Goal: Task Accomplishment & Management: Manage account settings

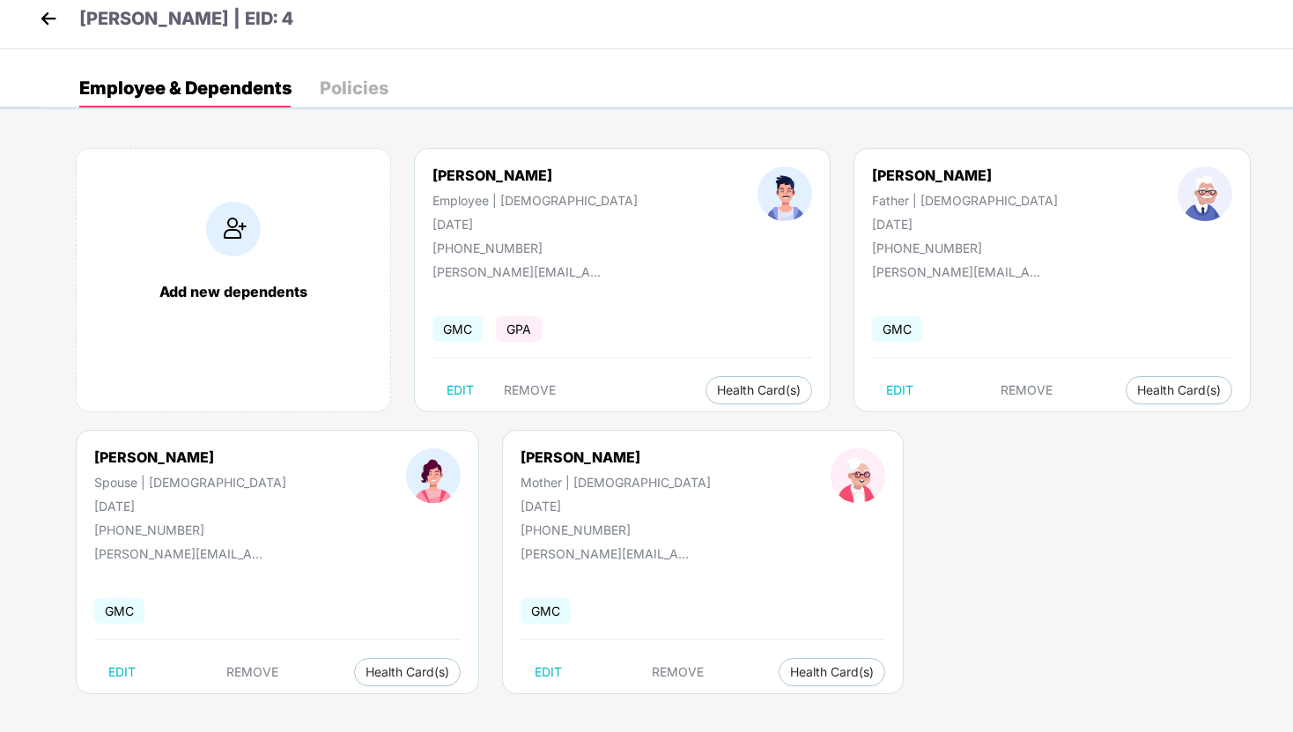
click at [54, 11] on img at bounding box center [48, 18] width 26 height 26
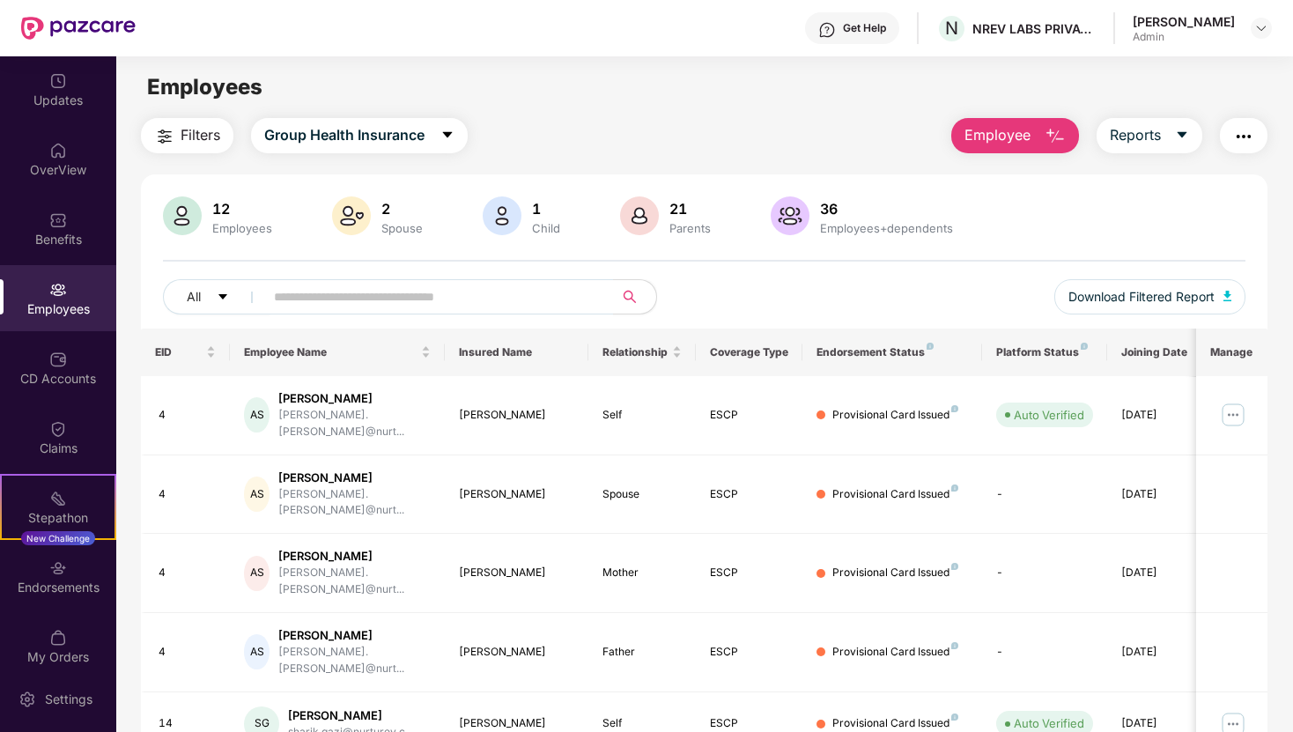
click at [59, 292] on img at bounding box center [58, 290] width 18 height 18
click at [1037, 137] on button "Employee" at bounding box center [1015, 135] width 128 height 35
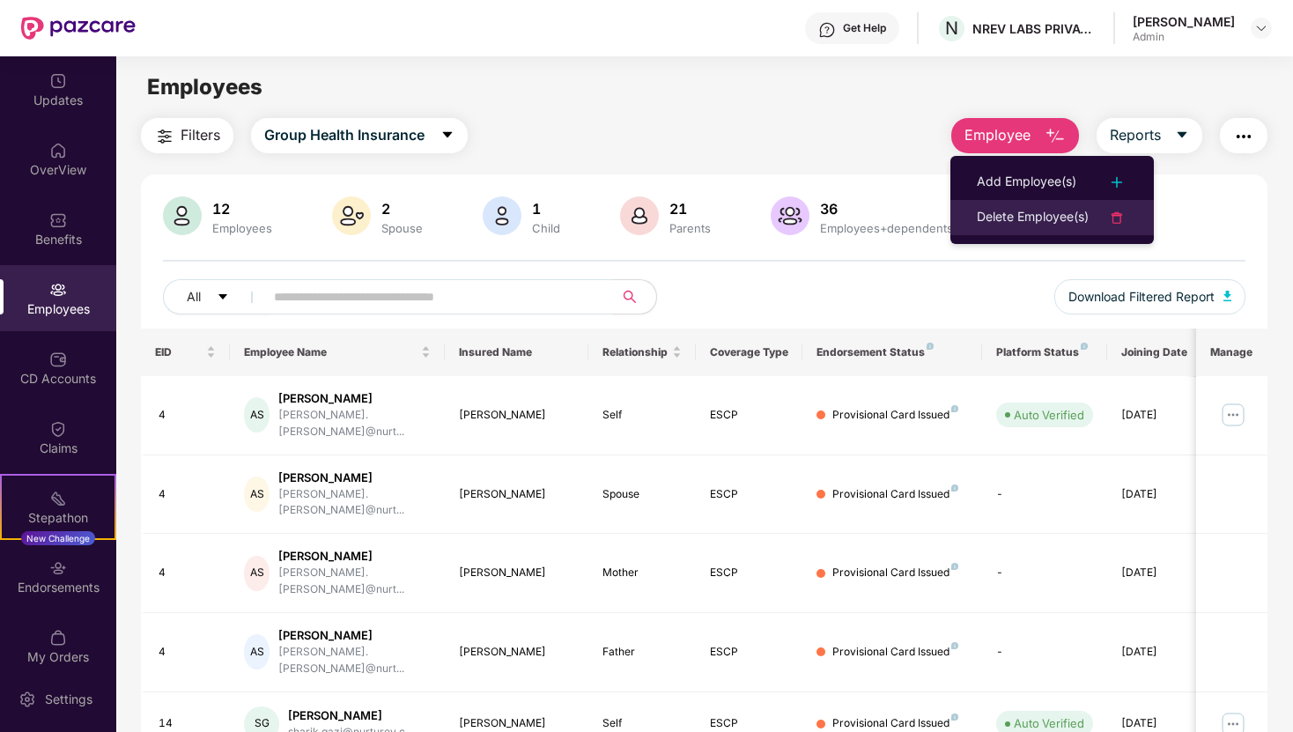
click at [1011, 218] on div "Delete Employee(s)" at bounding box center [1033, 217] width 112 height 21
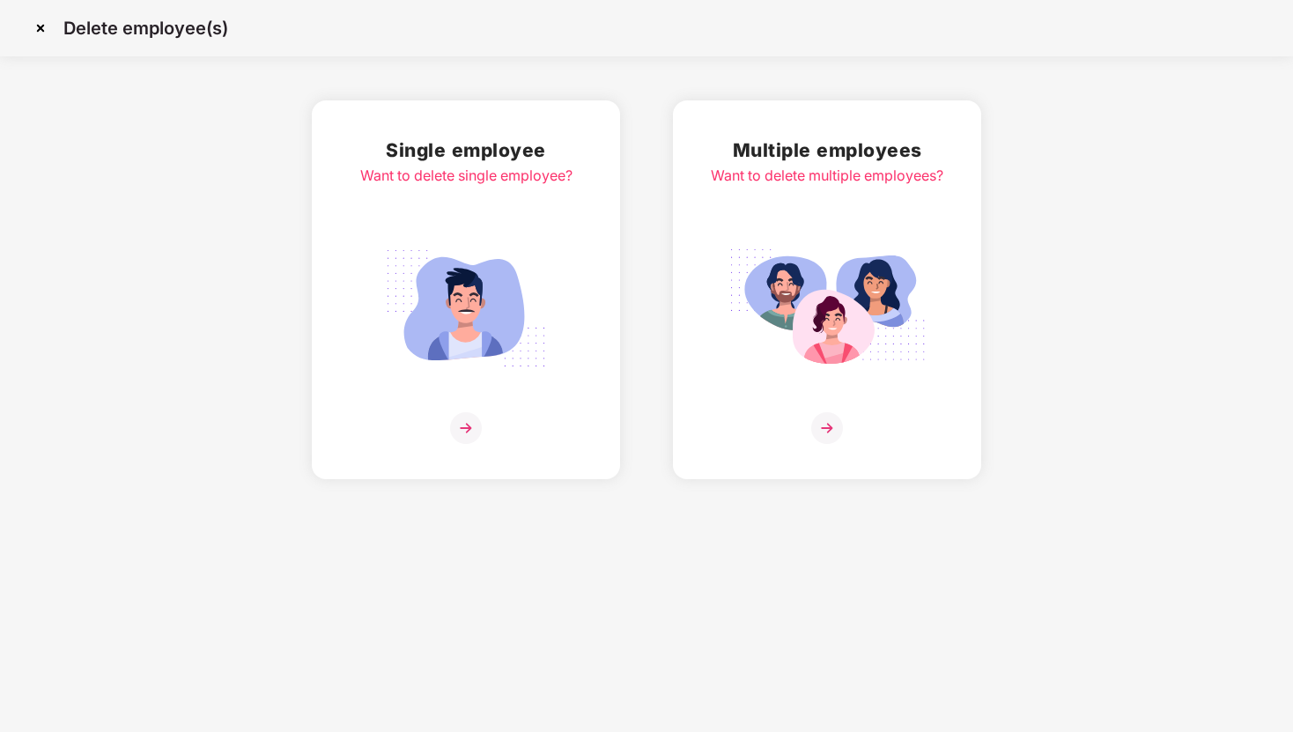
click at [41, 28] on img at bounding box center [40, 28] width 28 height 28
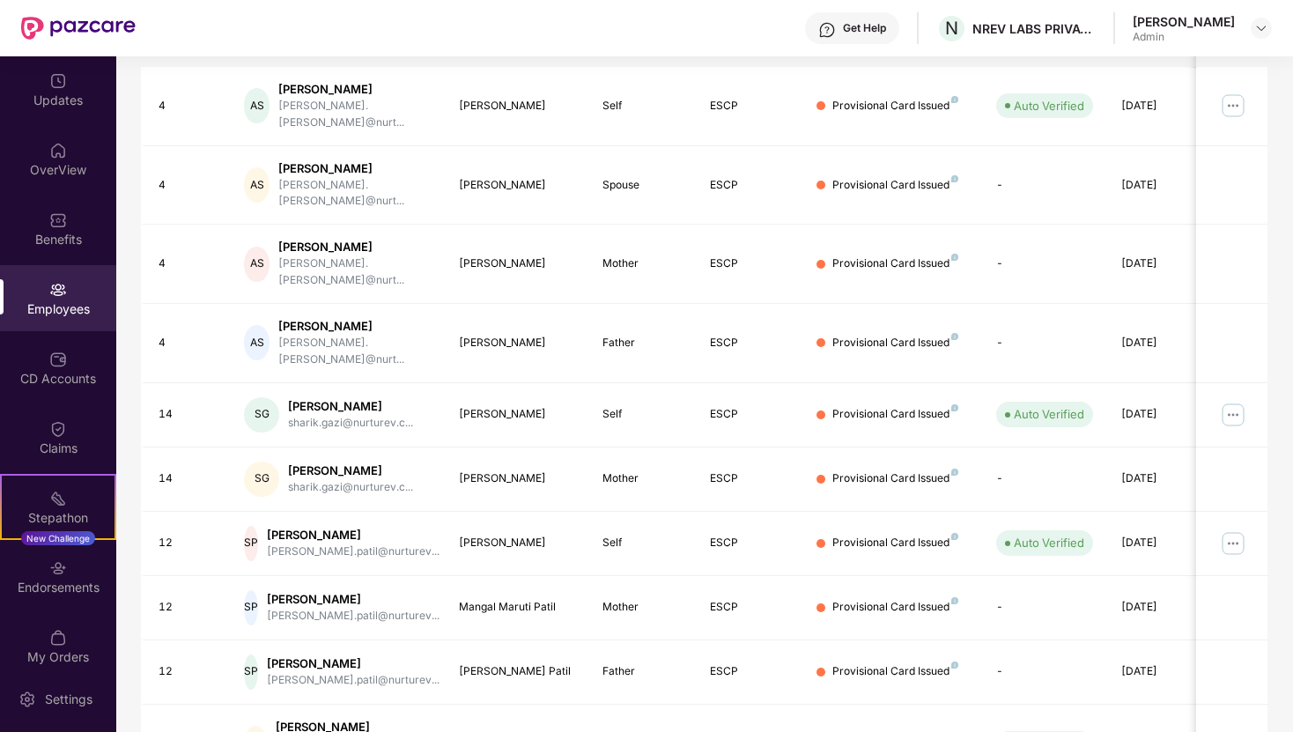
scroll to position [351, 0]
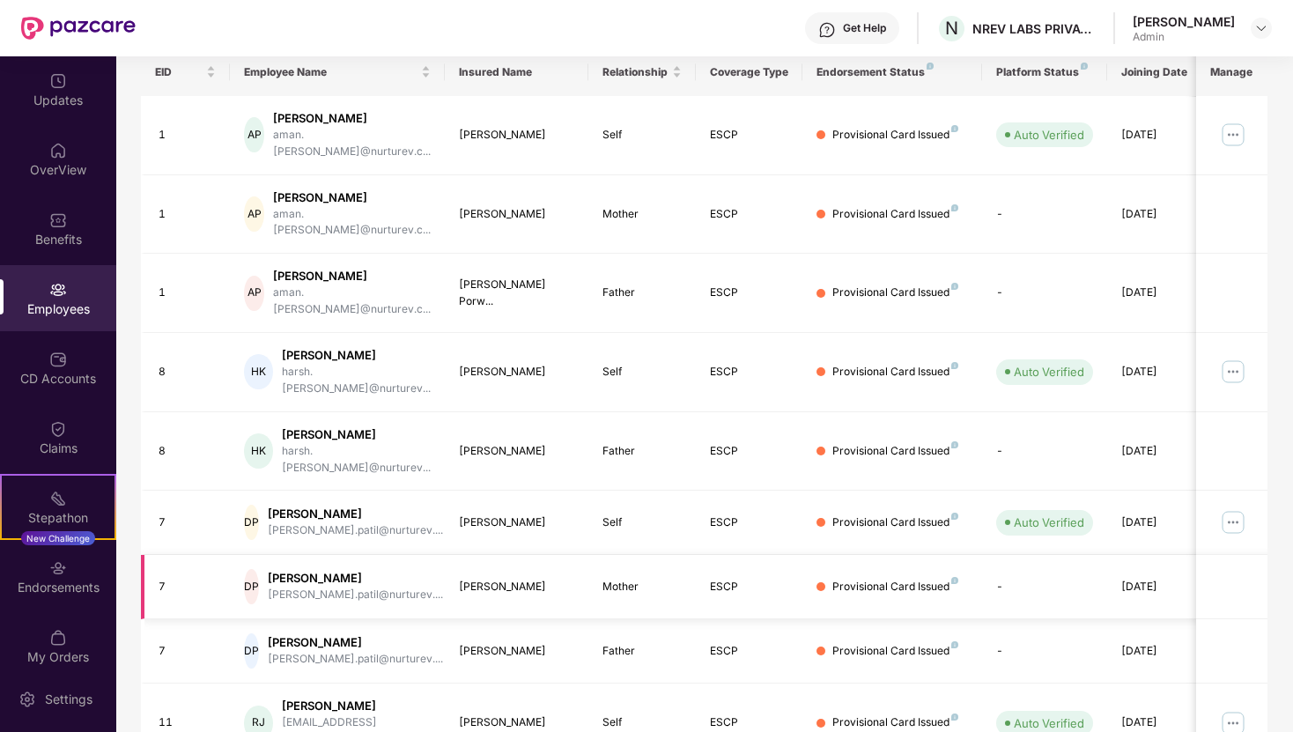
scroll to position [331, 0]
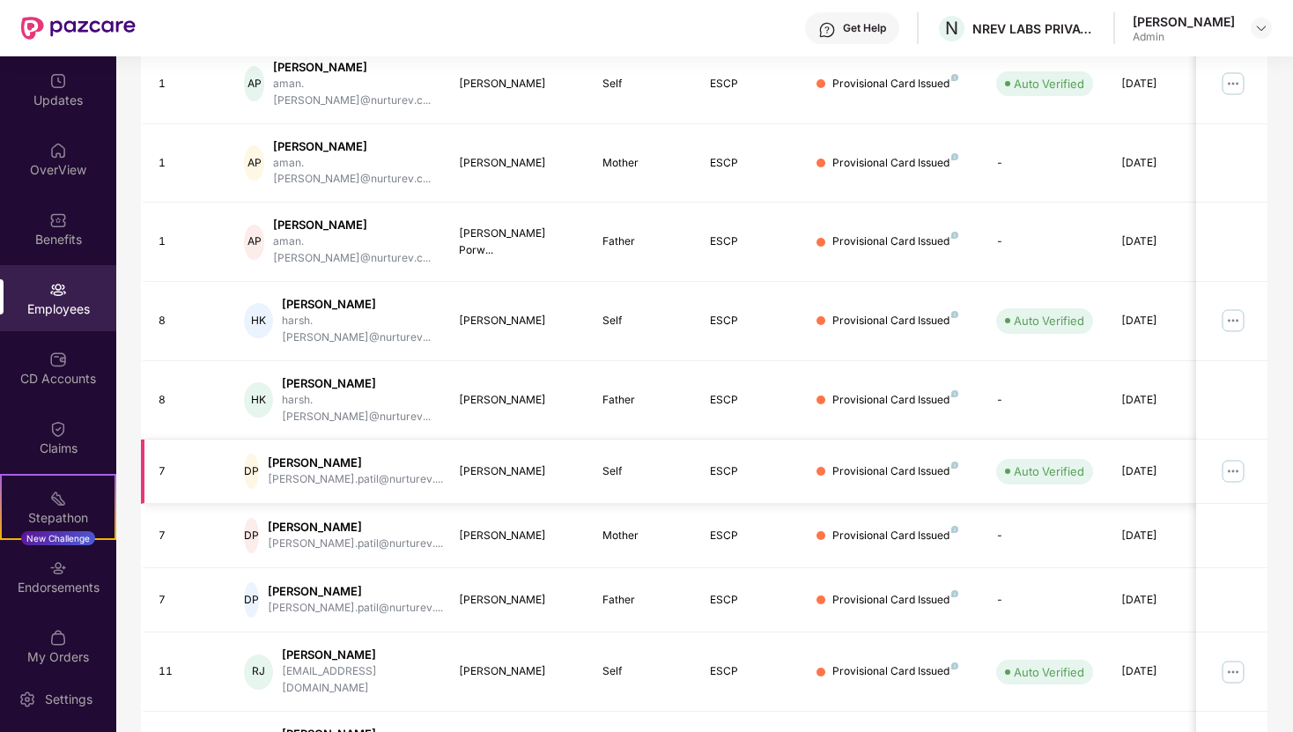
click at [1230, 457] on img at bounding box center [1233, 471] width 28 height 28
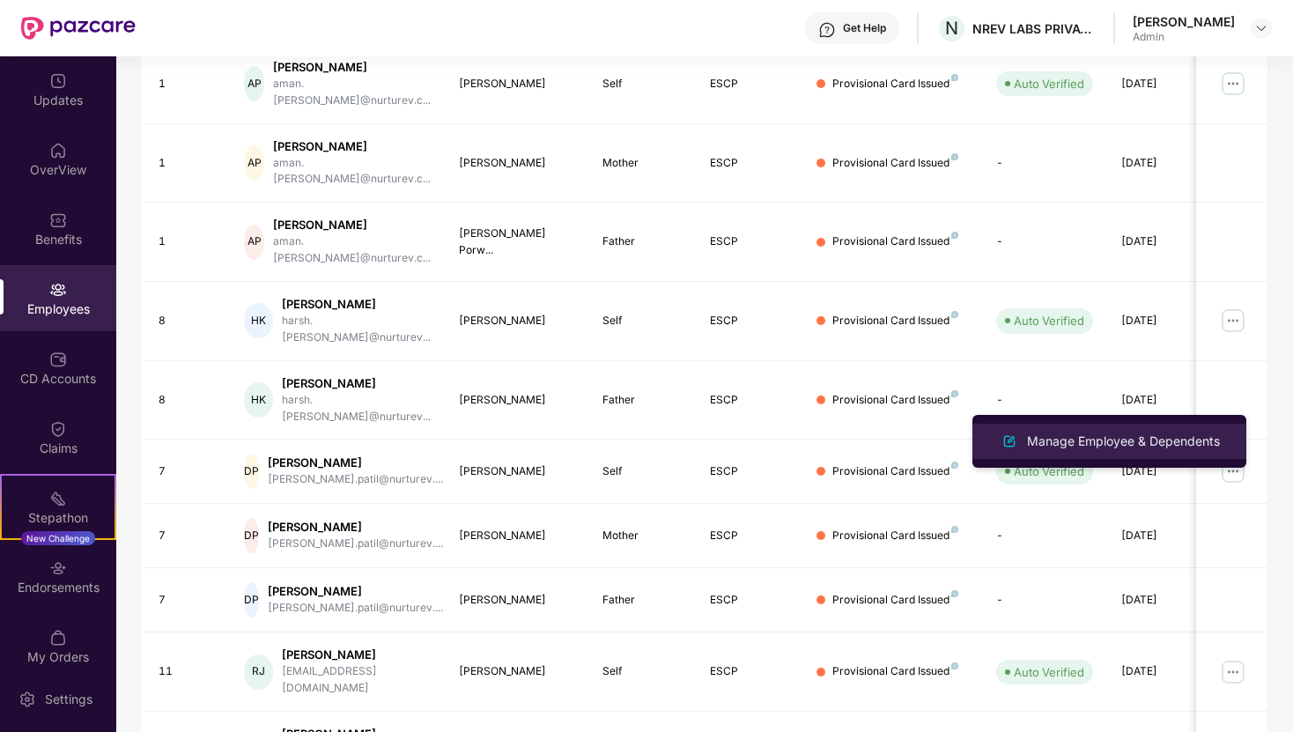
click at [1127, 435] on div "Manage Employee & Dependents" at bounding box center [1123, 441] width 200 height 19
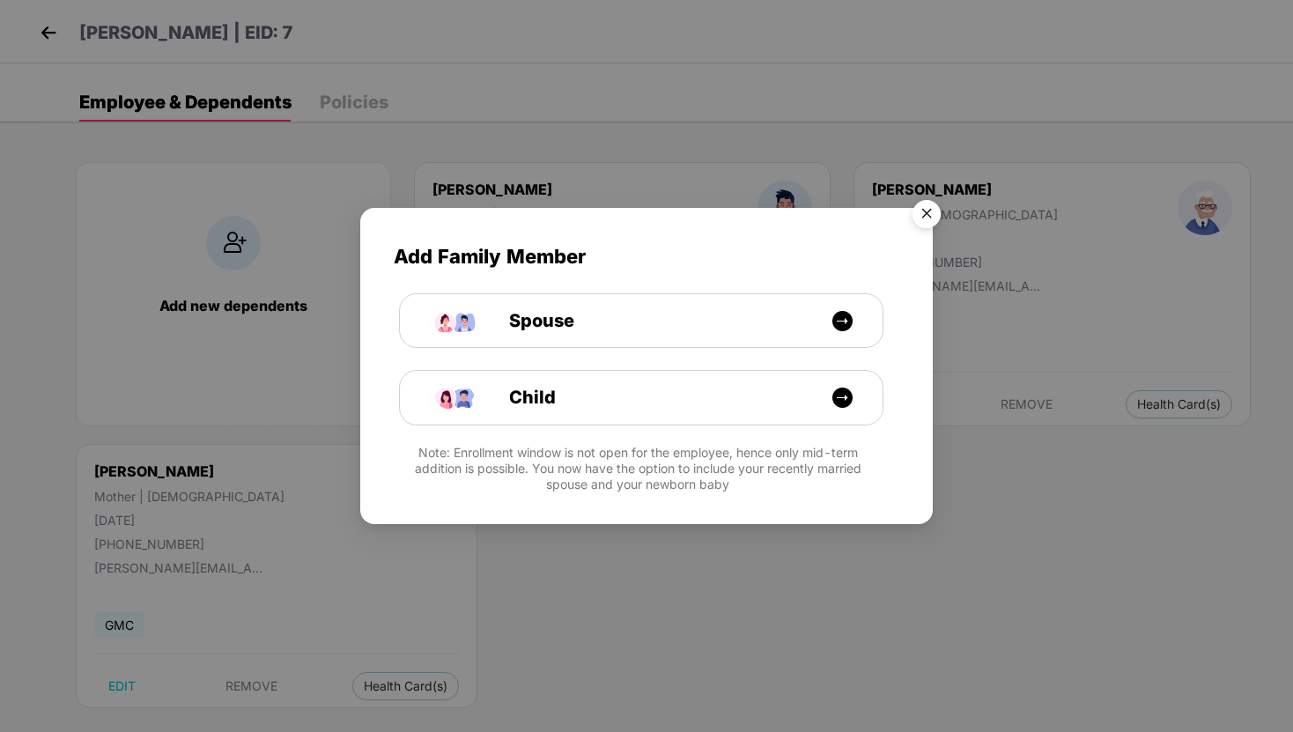
click at [928, 213] on img "Close" at bounding box center [926, 216] width 49 height 49
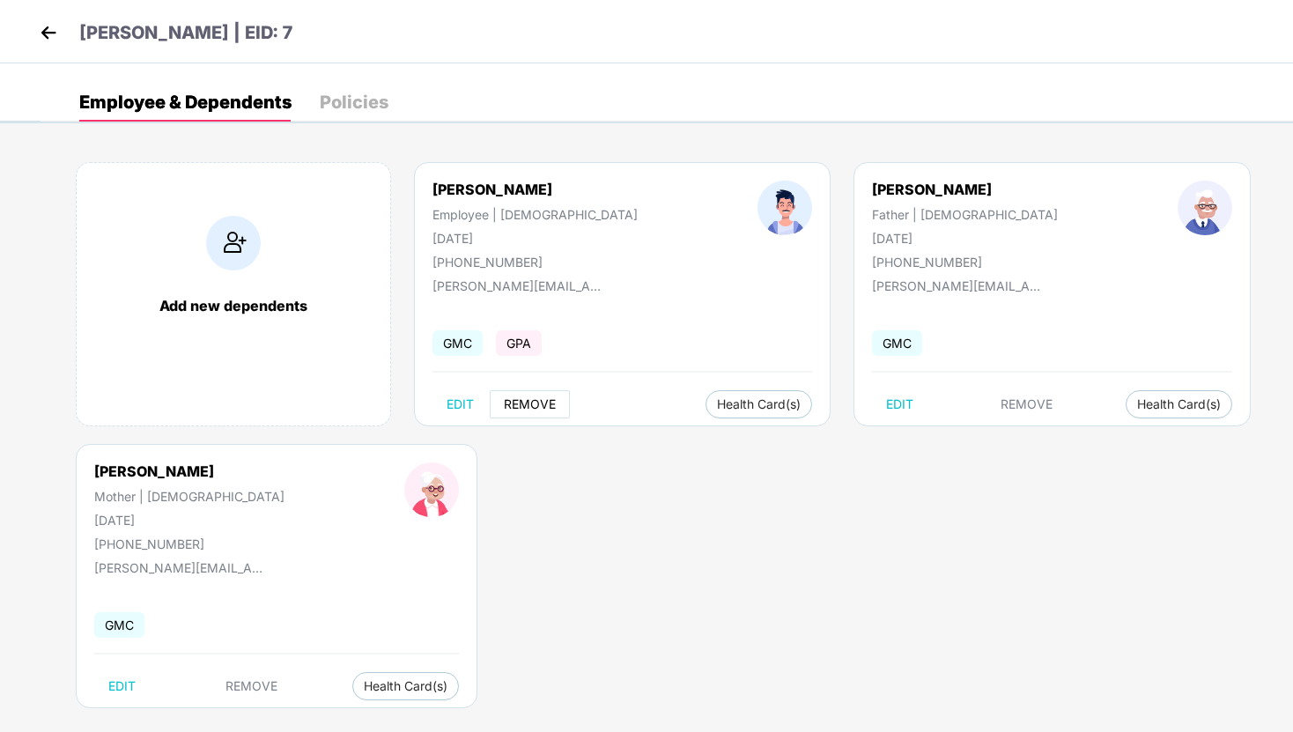
click at [514, 395] on button "REMOVE" at bounding box center [530, 404] width 80 height 28
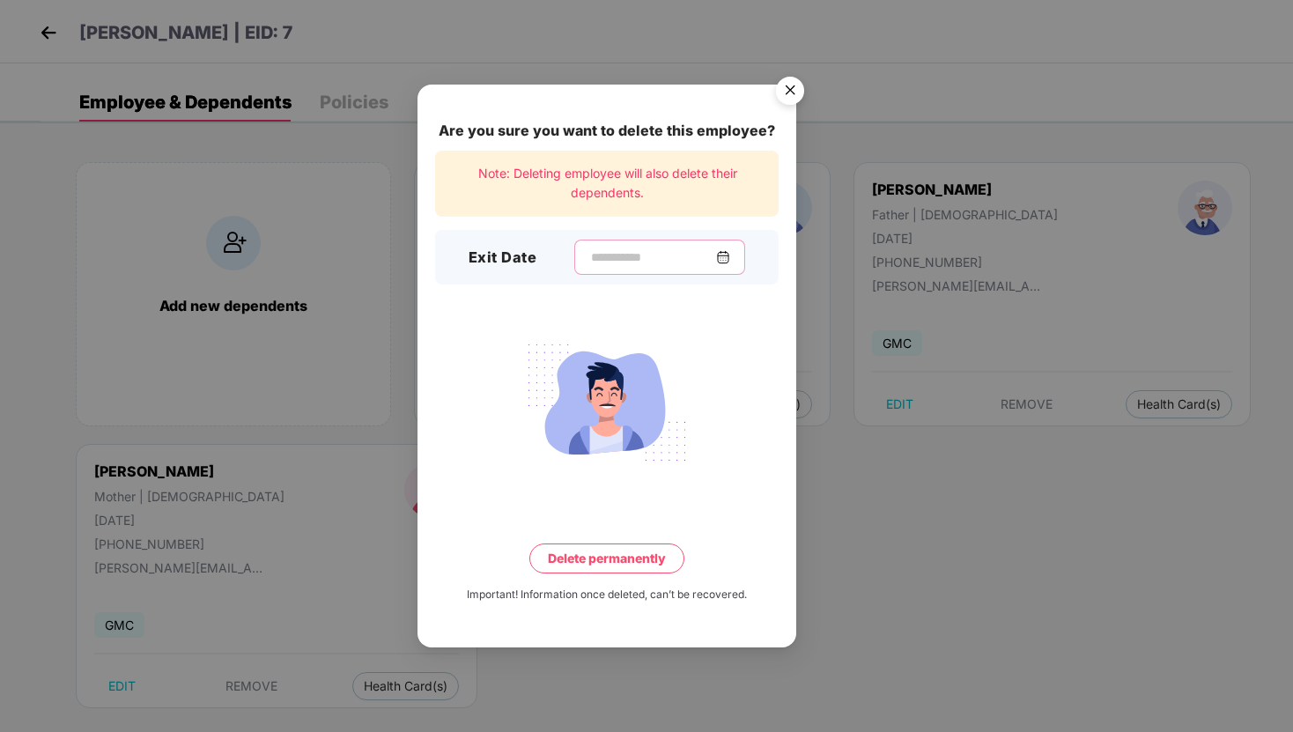
click at [708, 258] on input at bounding box center [652, 257] width 127 height 18
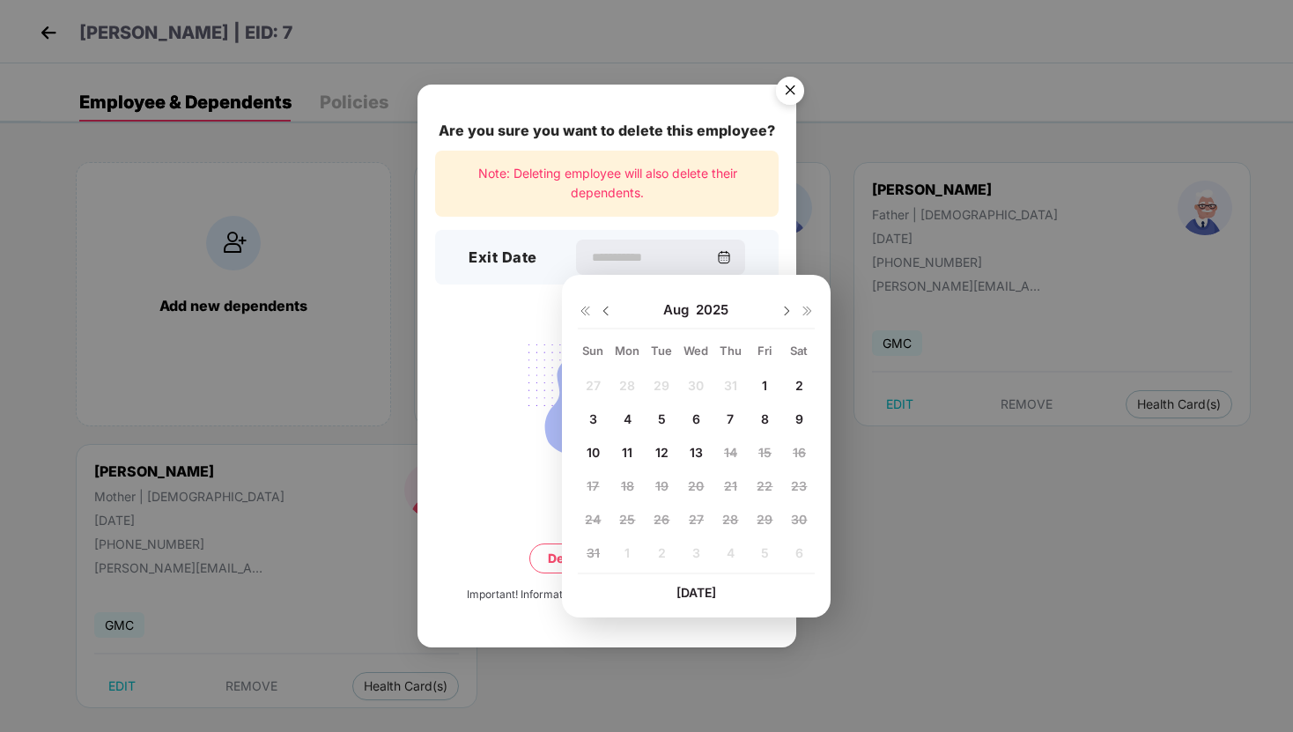
click at [607, 307] on img at bounding box center [606, 311] width 14 height 14
click at [604, 307] on img at bounding box center [606, 311] width 14 height 14
click at [625, 505] on div "1 2 3 4 5 6 7 8 9 10 11 12 13 14 15 16 17 18 19 20 21 22 23 24 25 26 27 28 29 3…" at bounding box center [696, 472] width 237 height 201
click at [681, 443] on div "1 2 3 4 5 6 7 8 9 10 11 12 13 14 15 16 17 18 19 20 21 22 23 24 25 26 27 28 29 3…" at bounding box center [696, 472] width 237 height 201
click at [594, 448] on div "1 2 3 4 5 6 7 8 9 10 11 12 13 14 15 16 17 18 19 20 21 22 23 24 25 26 27 28 29 3…" at bounding box center [696, 472] width 237 height 201
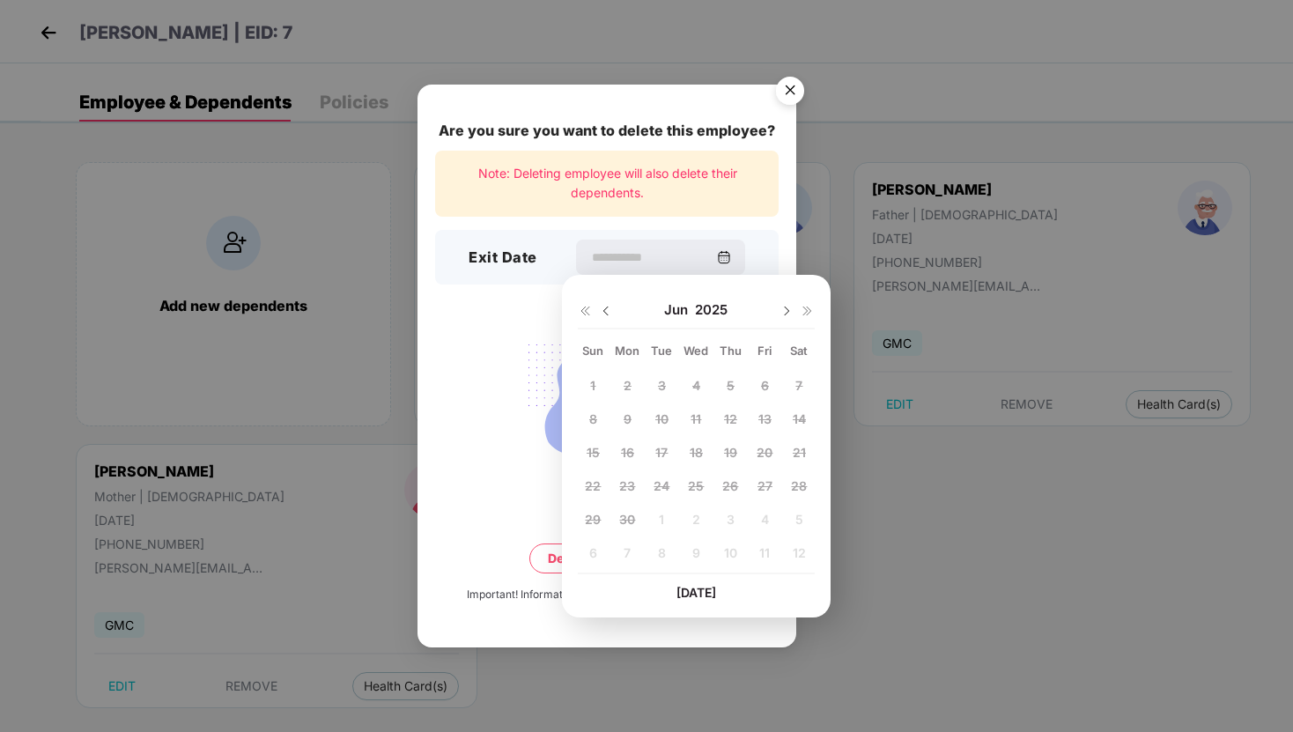
click at [782, 309] on img at bounding box center [786, 311] width 14 height 14
click at [786, 309] on img at bounding box center [786, 311] width 14 height 14
click at [603, 311] on img at bounding box center [606, 311] width 14 height 14
click at [657, 462] on div "15" at bounding box center [661, 452] width 26 height 26
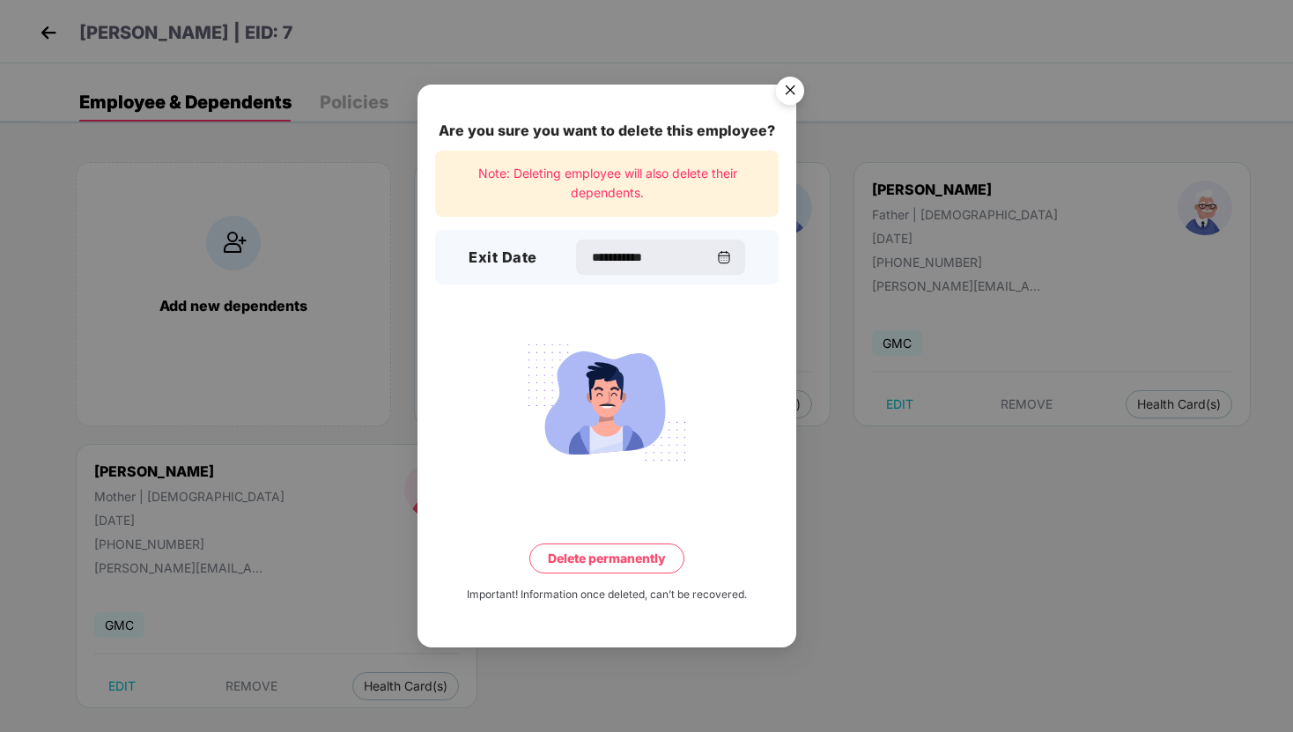
type input "**********"
click at [616, 551] on button "Delete permanently" at bounding box center [606, 558] width 155 height 30
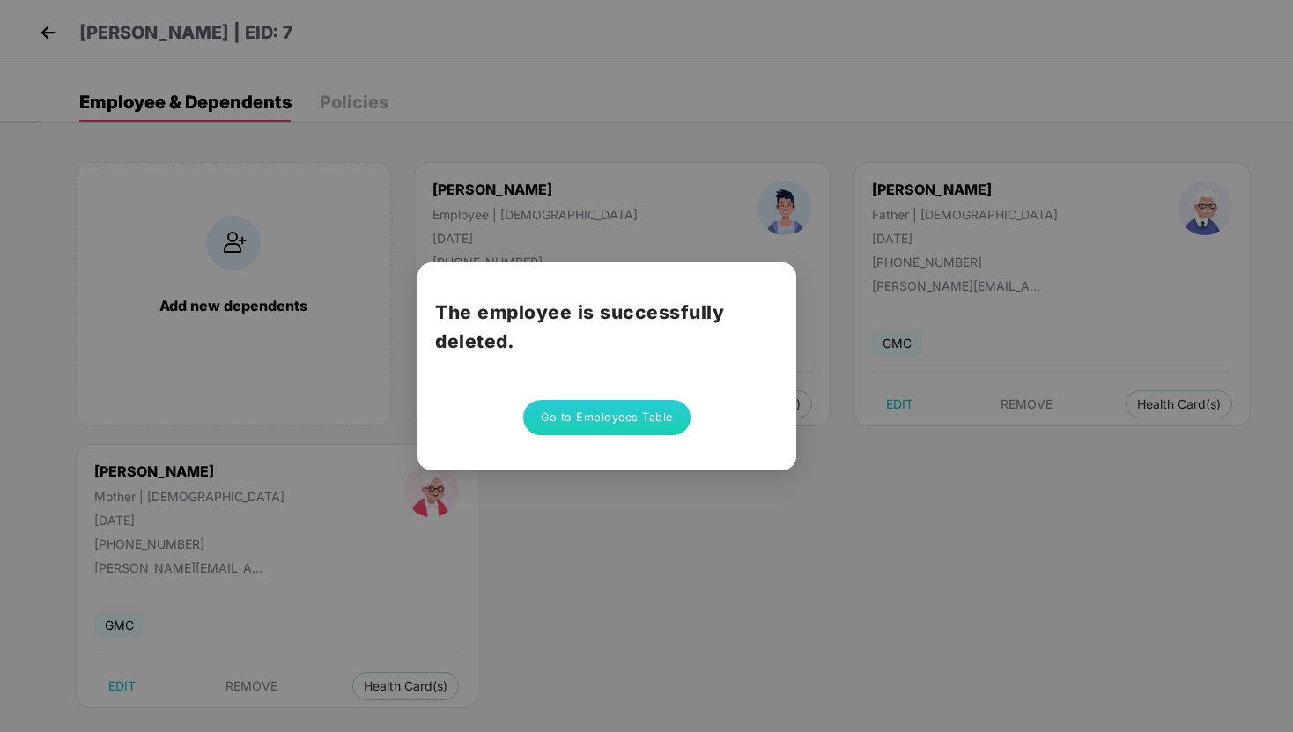
click at [609, 417] on button "Go to Employees Table" at bounding box center [606, 417] width 167 height 35
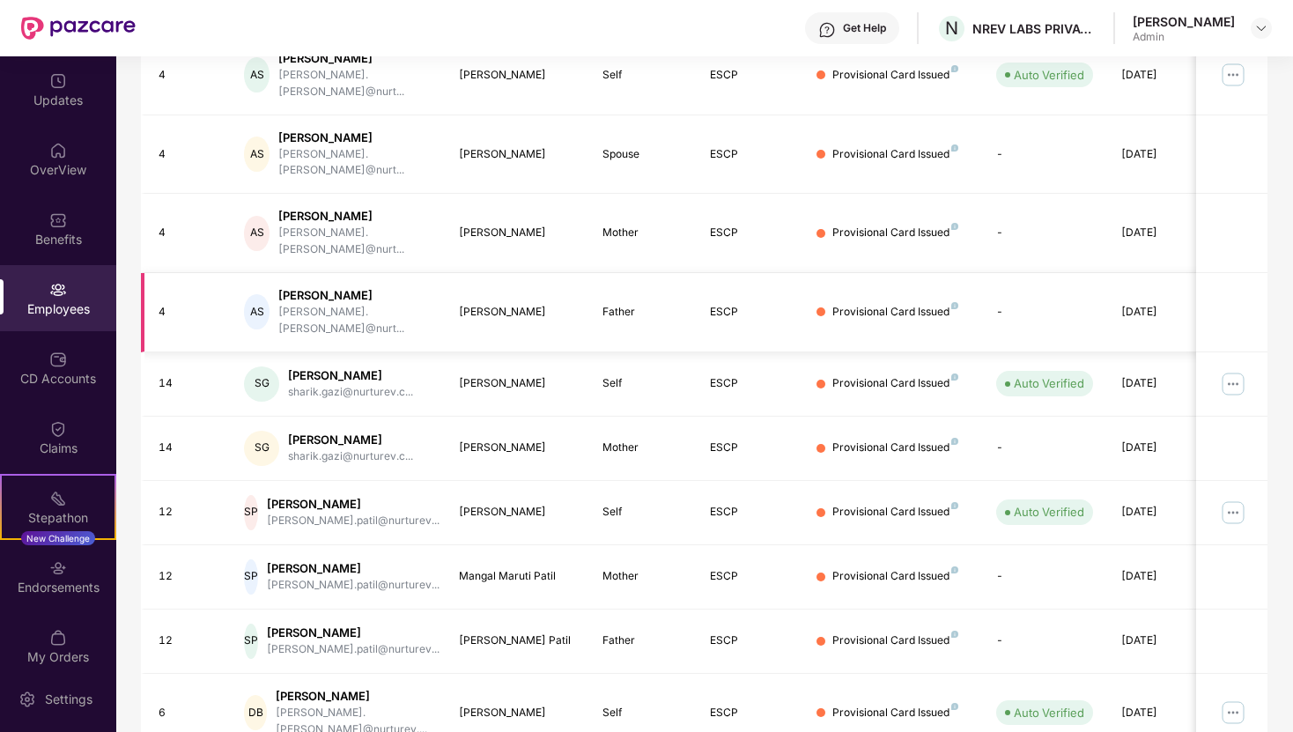
scroll to position [351, 0]
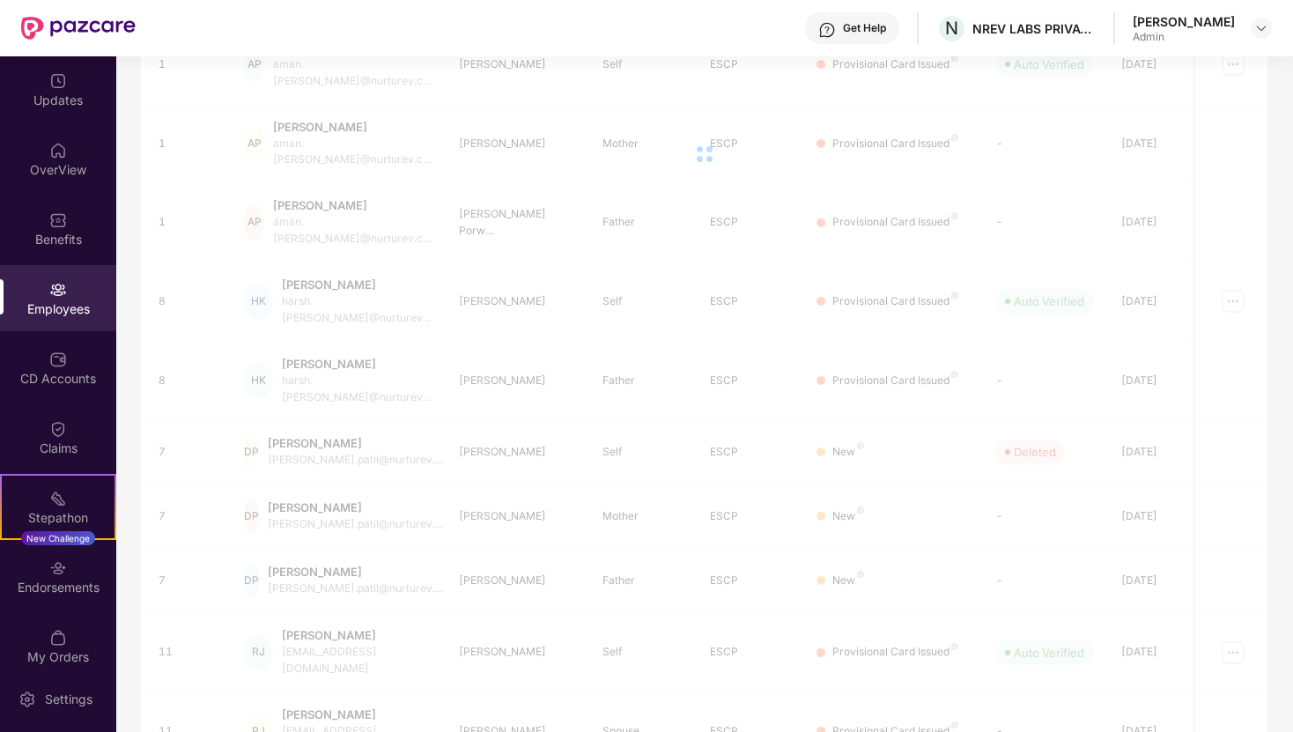
scroll to position [93, 0]
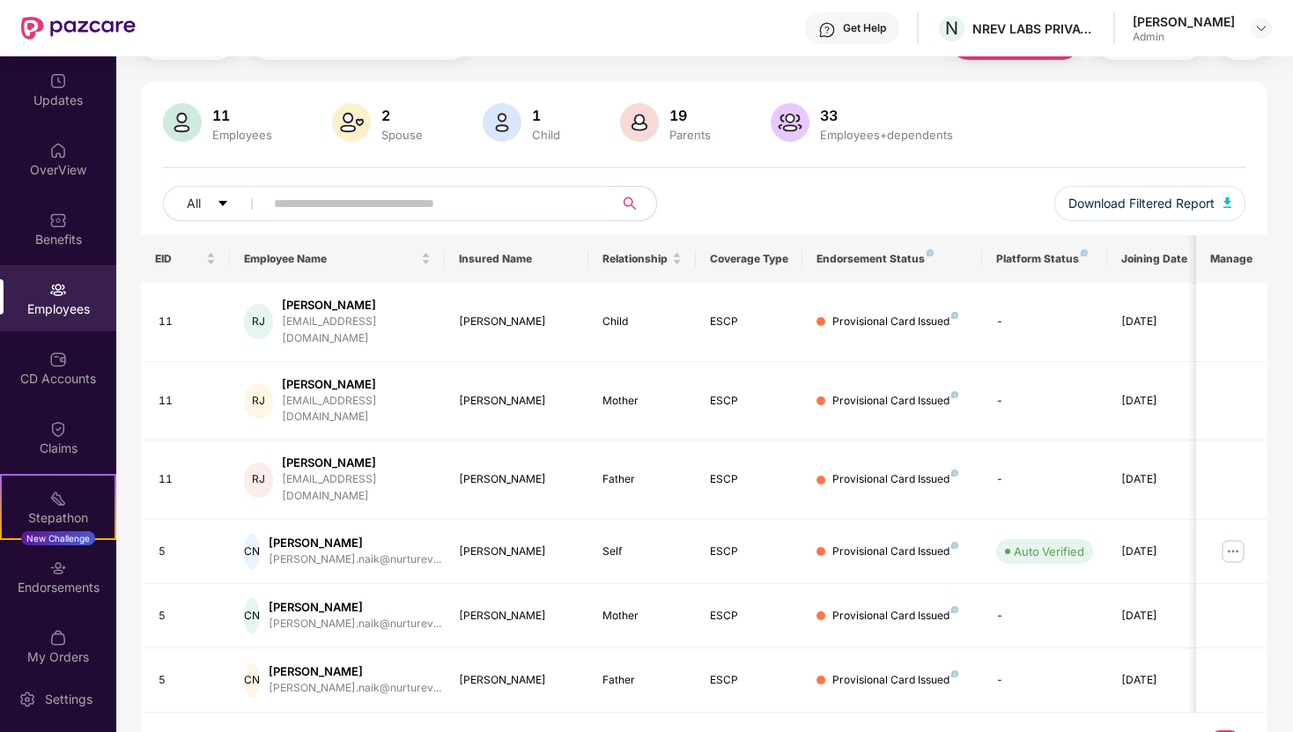
click at [94, 308] on div "Employees" at bounding box center [58, 309] width 116 height 18
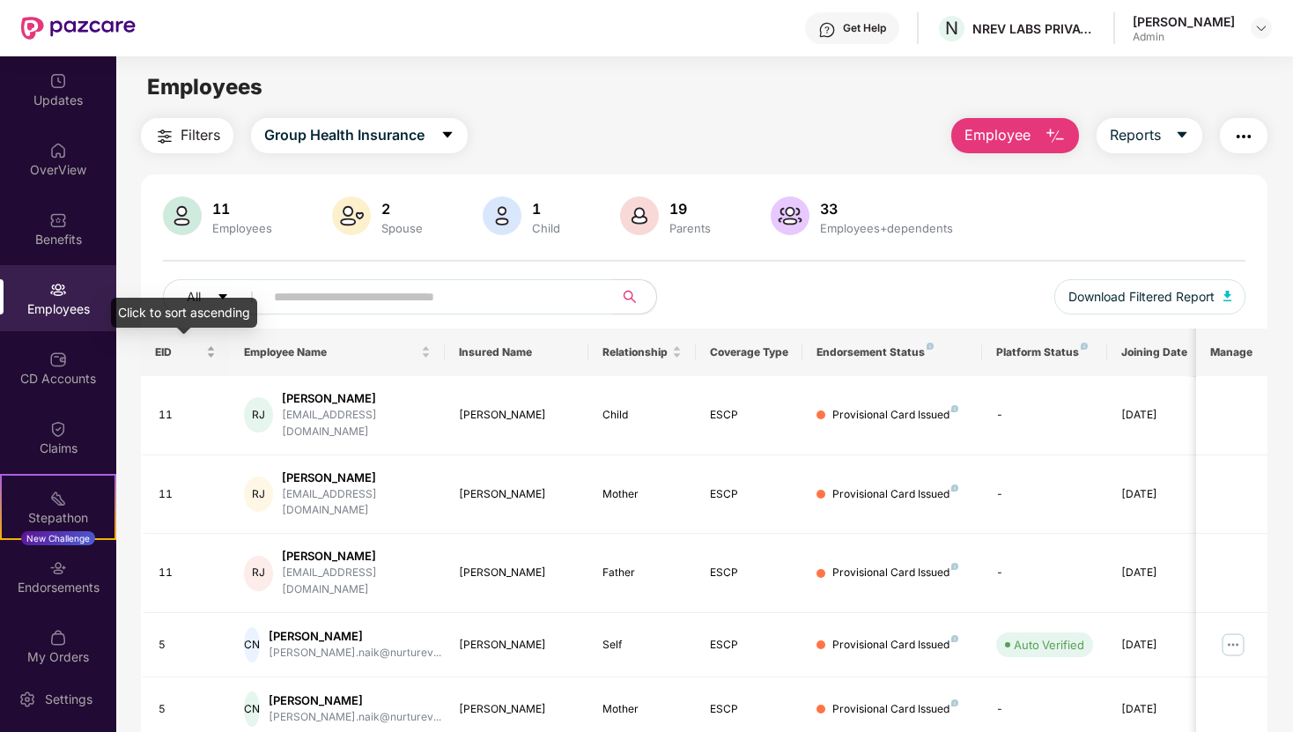
click at [160, 345] on span "EID" at bounding box center [179, 352] width 48 height 14
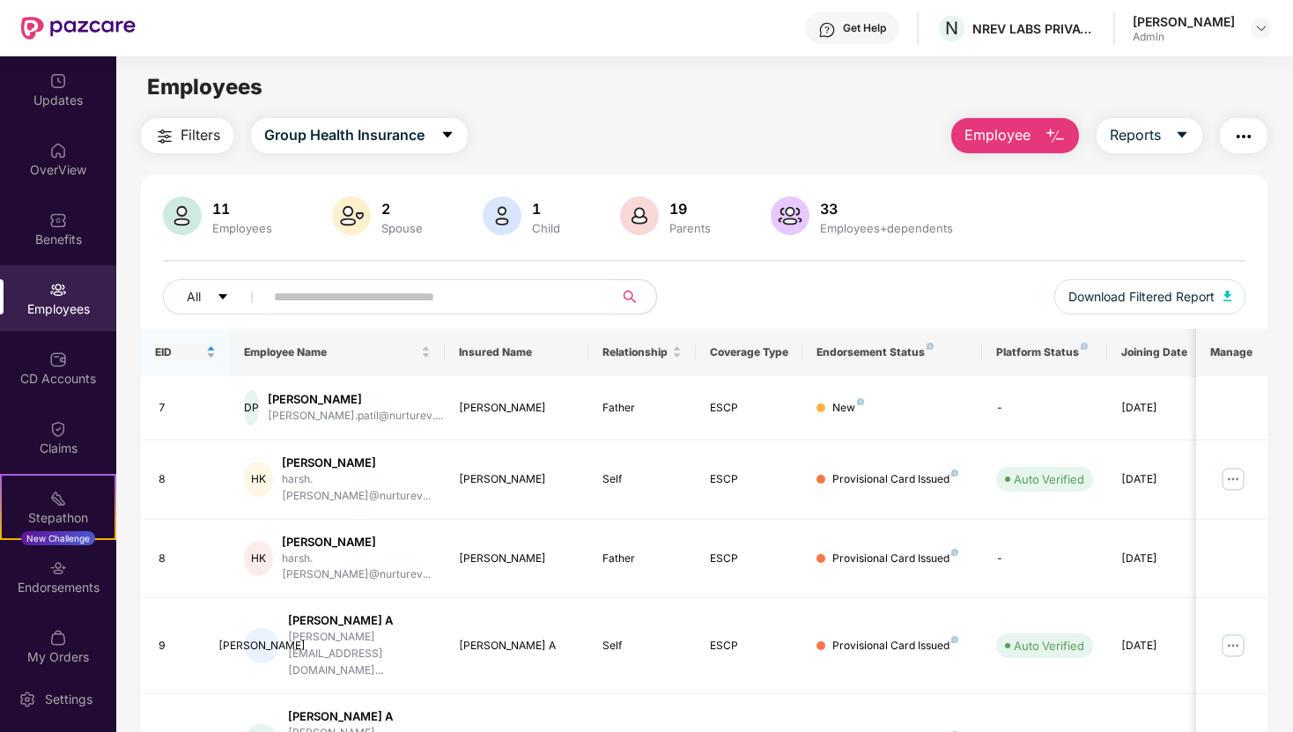
click at [208, 350] on div "EID" at bounding box center [186, 351] width 62 height 17
